Goal: Information Seeking & Learning: Find contact information

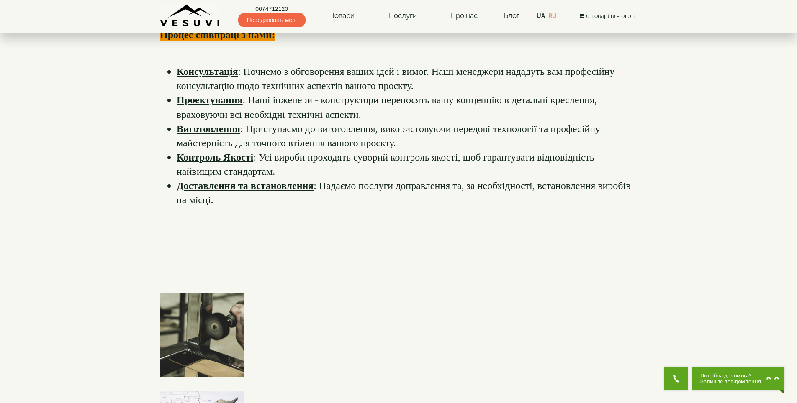
scroll to position [167, 0]
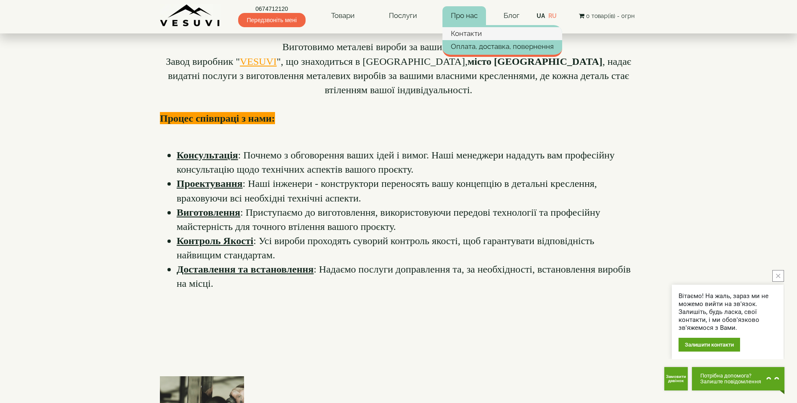
click at [463, 39] on link "Контакти" at bounding box center [502, 33] width 120 height 13
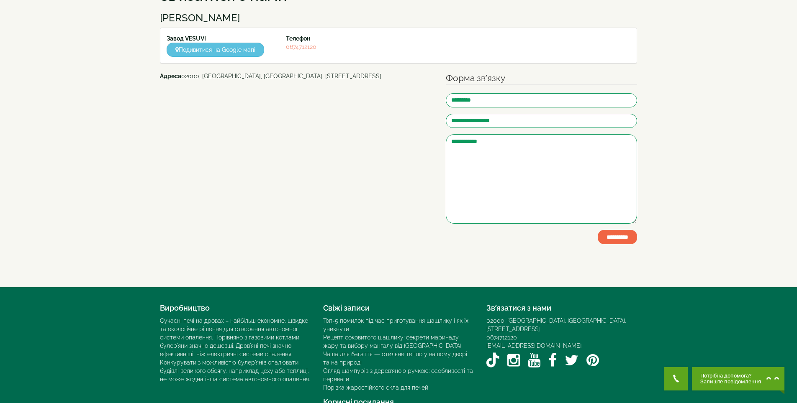
scroll to position [111, 0]
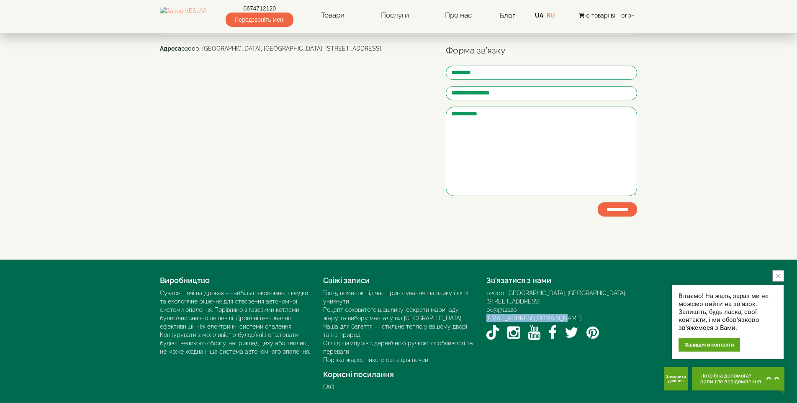
drag, startPoint x: 567, startPoint y: 309, endPoint x: 485, endPoint y: 313, distance: 82.9
click at [485, 313] on div "Зв’язатися з нами 02000, [GEOGRAPHIC_DATA], [GEOGRAPHIC_DATA]. [STREET_ADDRESS]…" at bounding box center [561, 307] width 163 height 71
copy link "[EMAIL_ADDRESS][DOMAIN_NAME]"
